Goal: Download file/media

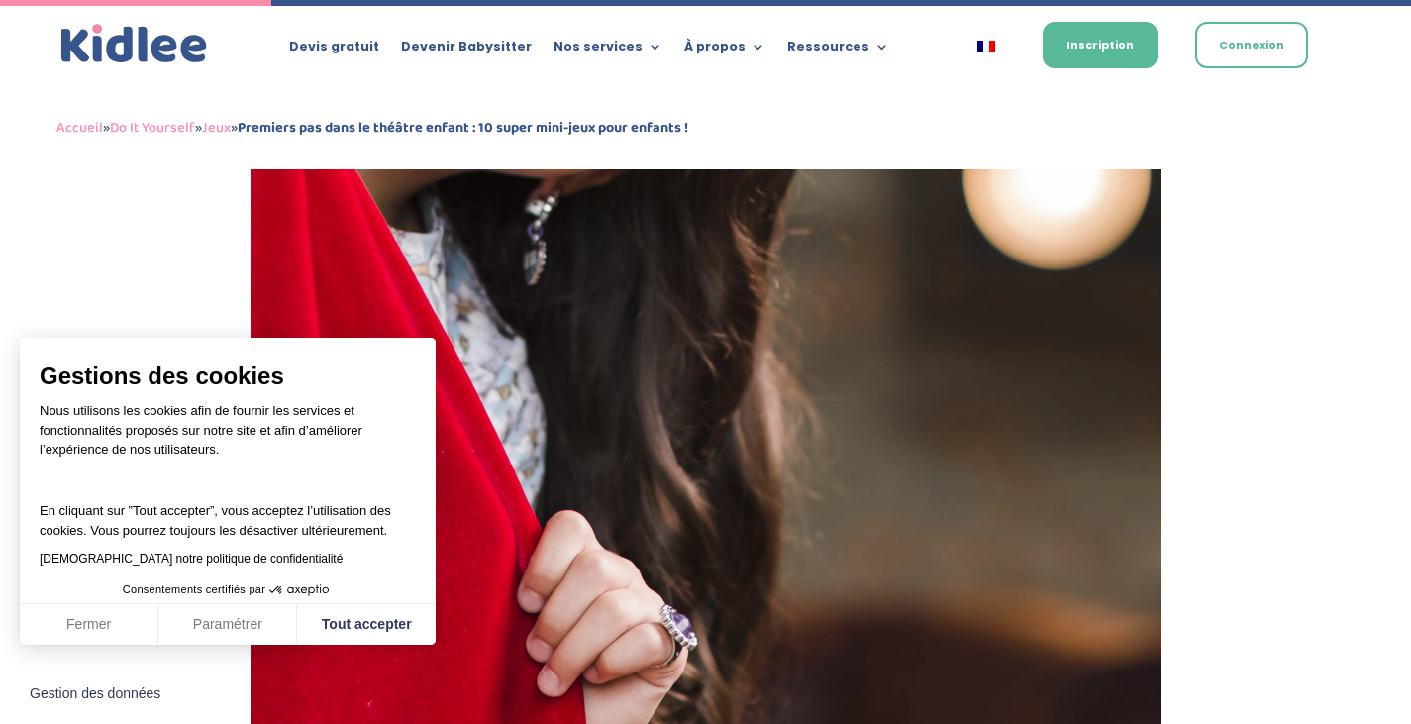
scroll to position [1702, 0]
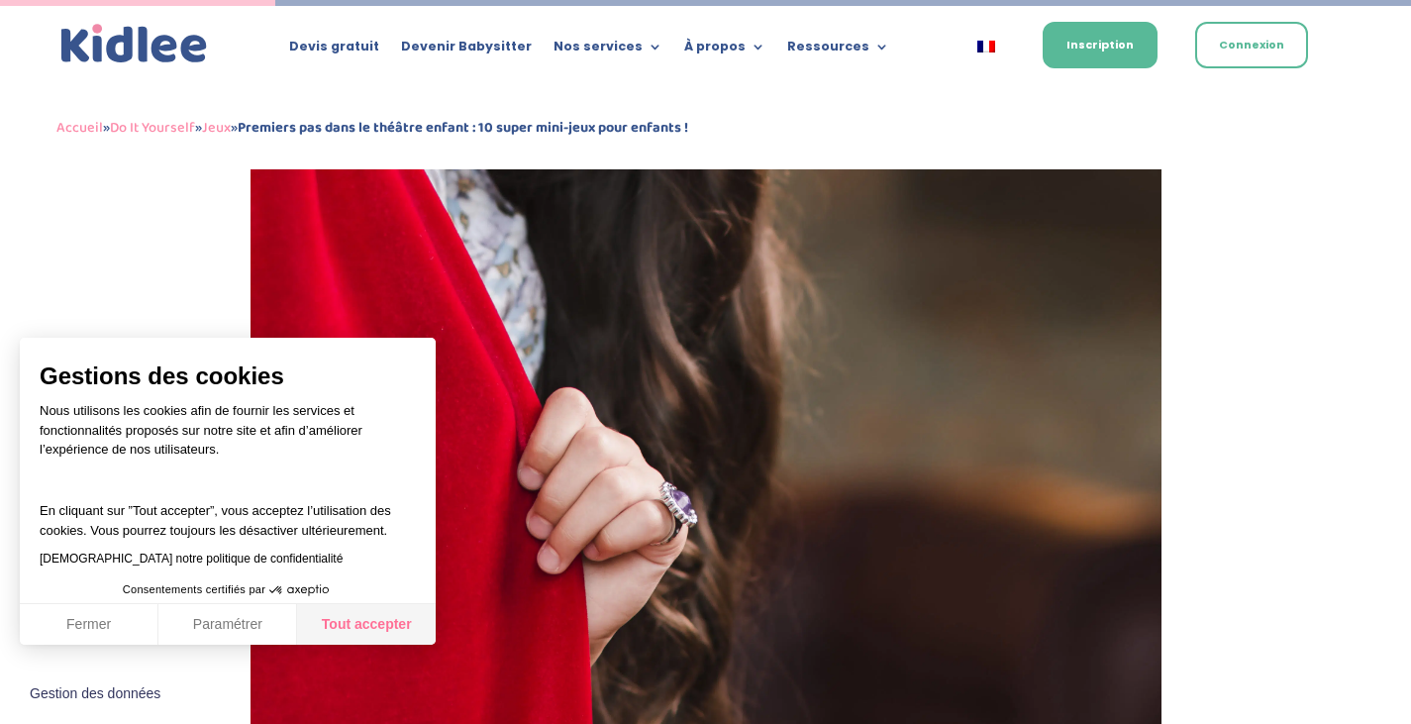
click at [368, 616] on button "Tout accepter" at bounding box center [366, 625] width 139 height 42
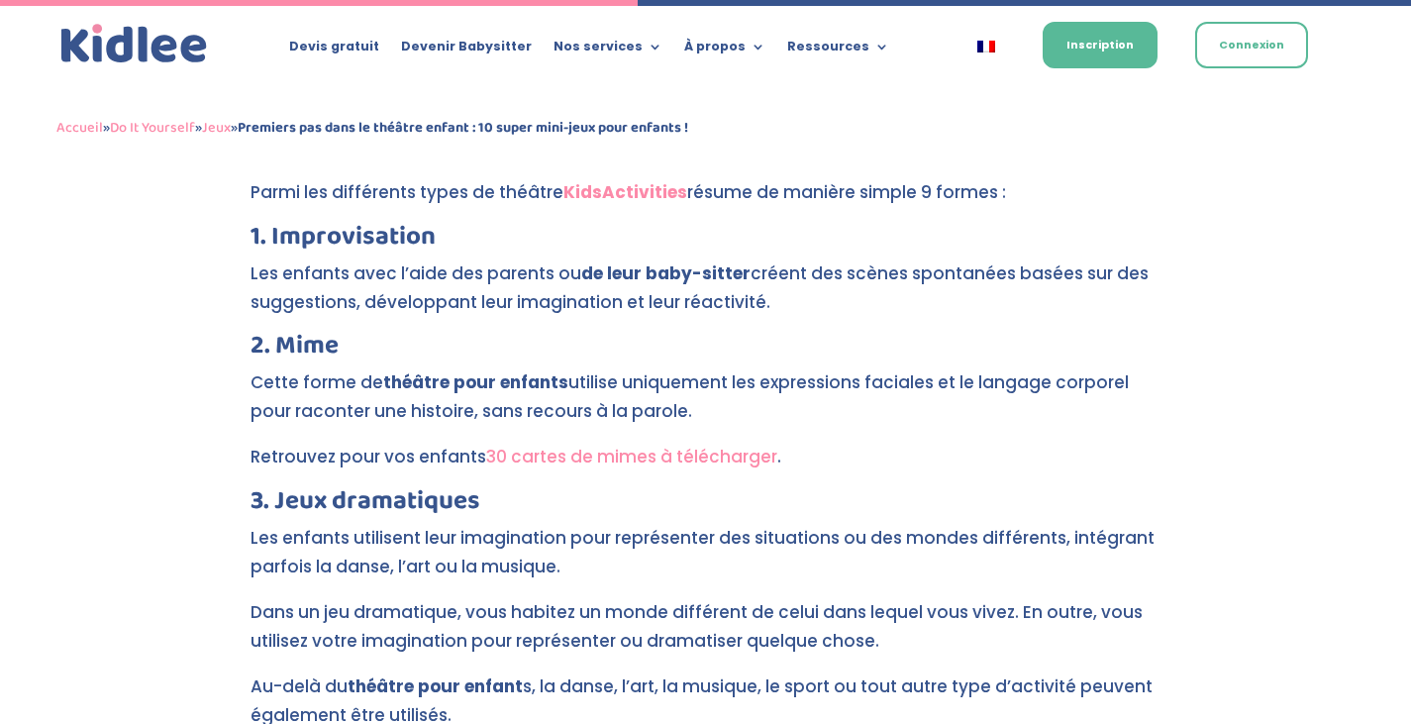
scroll to position [3946, 0]
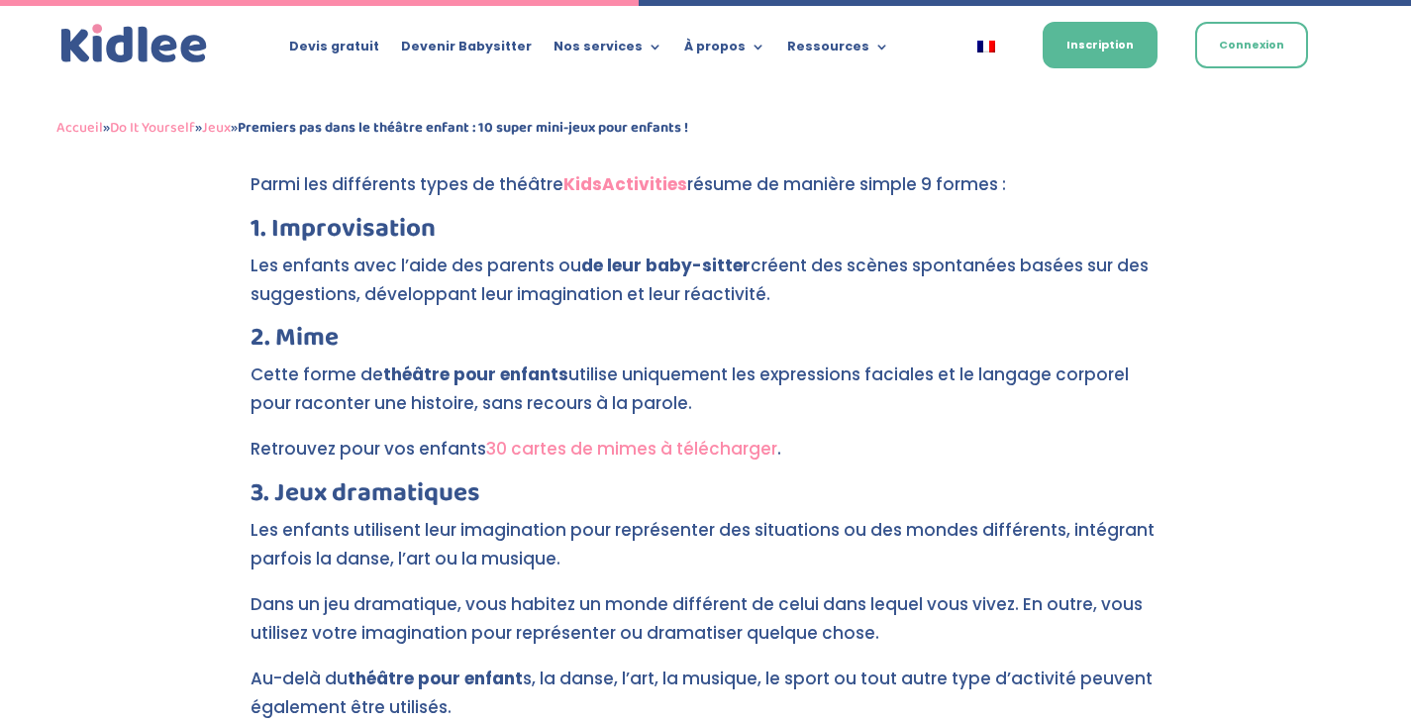
click at [692, 437] on link "30 cartes de mimes à télécharger" at bounding box center [631, 449] width 291 height 24
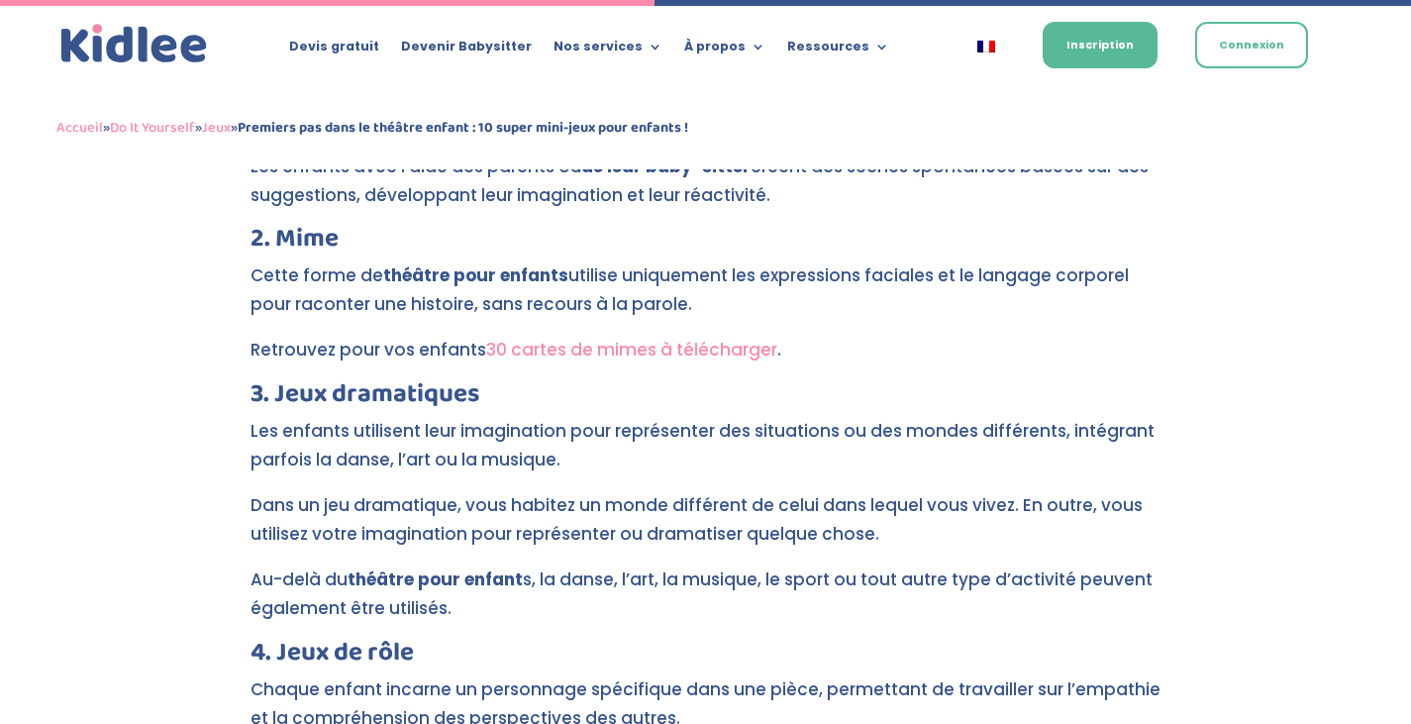
scroll to position [4046, 0]
click at [677, 337] on link "30 cartes de mimes à télécharger" at bounding box center [631, 349] width 291 height 24
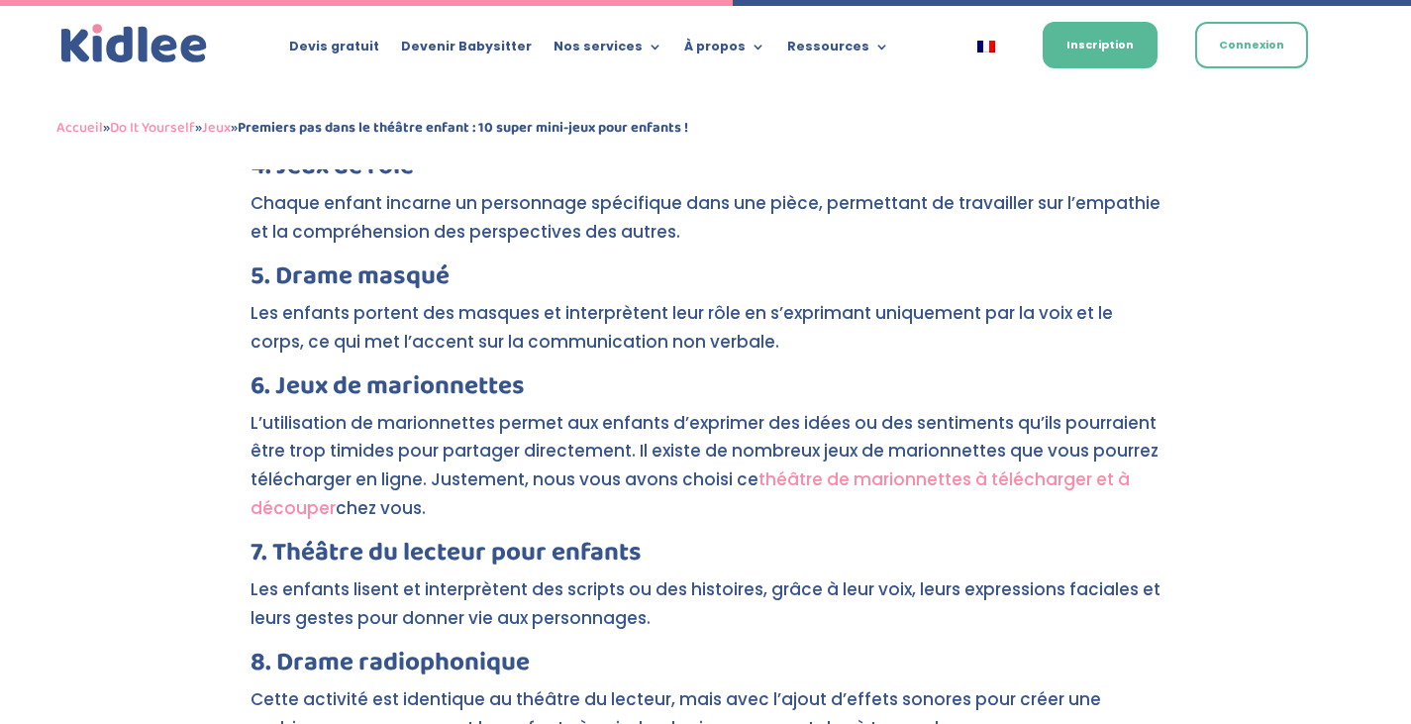
scroll to position [4532, 0]
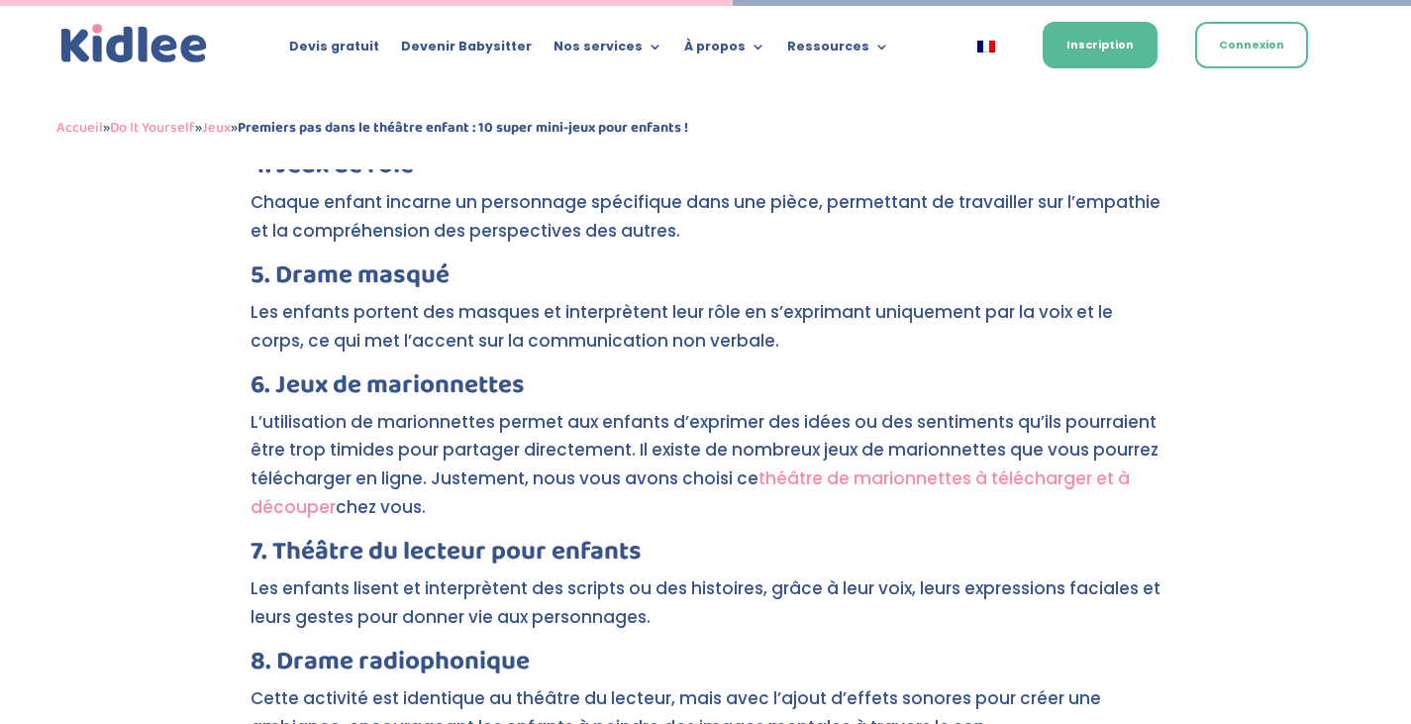
click at [843, 466] on link "théâtre de marionnettes à télécharger et à découper" at bounding box center [689, 492] width 879 height 52
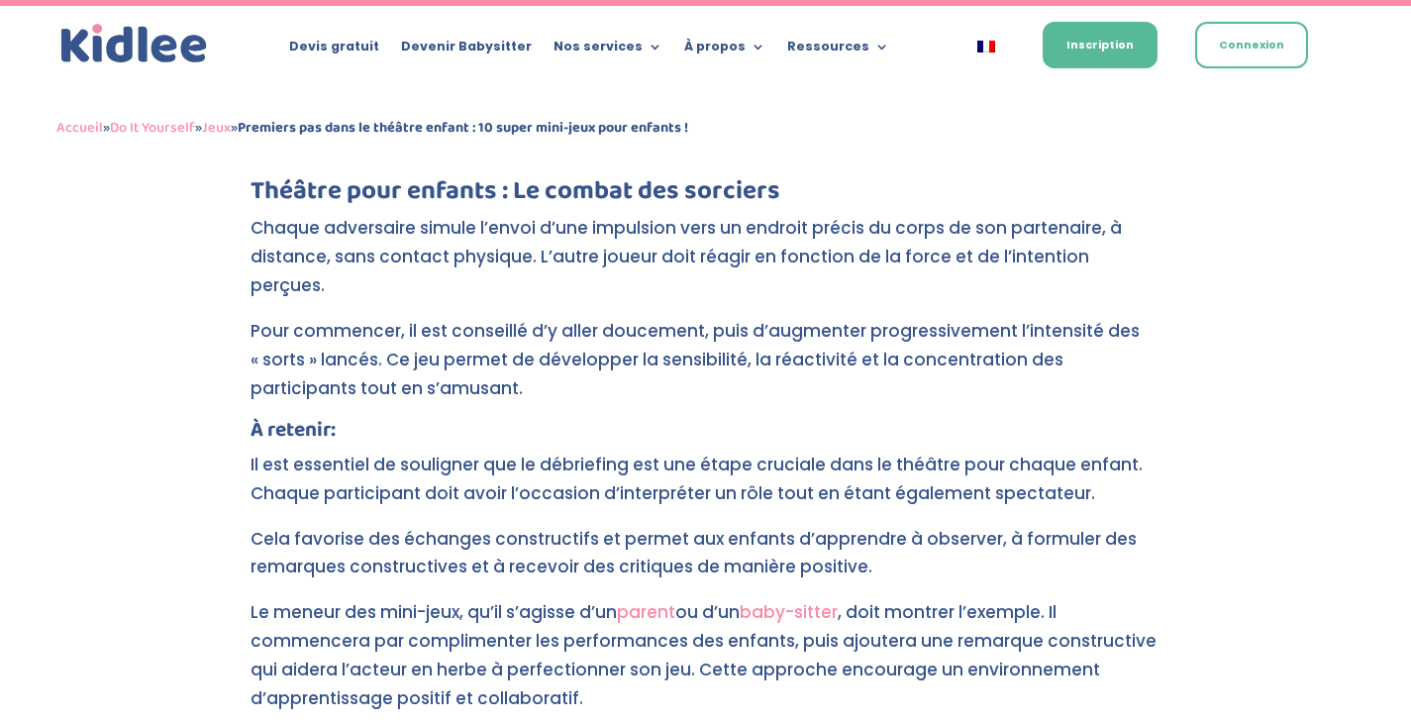
scroll to position [9154, 0]
